Goal: Transaction & Acquisition: Purchase product/service

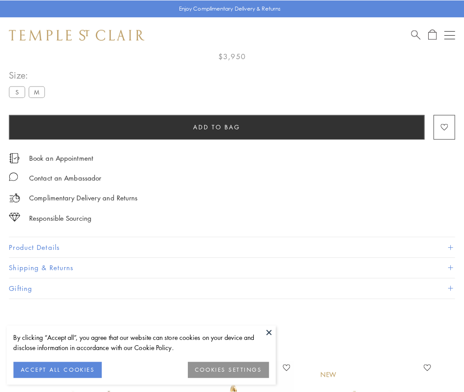
scroll to position [52, 0]
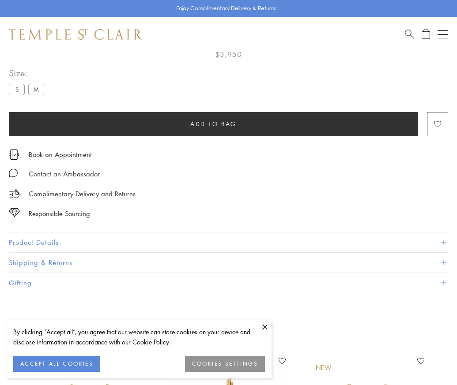
click at [213, 124] on span "Add to bag" at bounding box center [213, 124] width 46 height 10
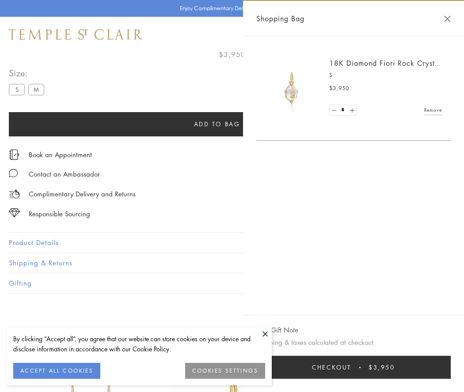
click at [353, 367] on button "Checkout $3,950" at bounding box center [353, 367] width 194 height 23
